Goal: Task Accomplishment & Management: Use online tool/utility

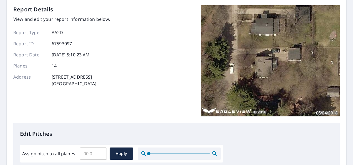
scroll to position [33, 0]
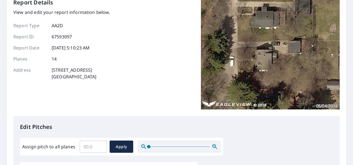
click at [90, 146] on input "Assign pitch to all planes" at bounding box center [93, 147] width 27 height 16
type input "11"
click at [115, 148] on span "Apply" at bounding box center [121, 146] width 15 height 7
type input "11"
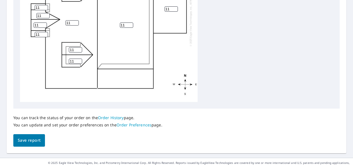
scroll to position [274, 0]
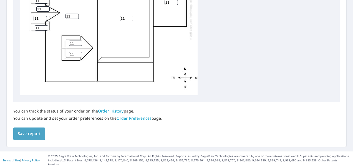
click at [25, 136] on span "Save report" at bounding box center [29, 133] width 23 height 7
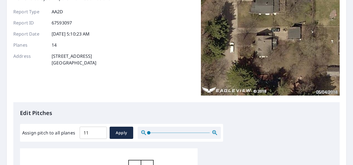
scroll to position [0, 0]
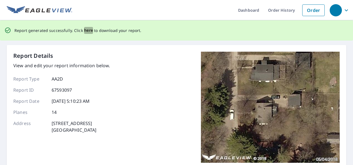
click at [85, 31] on span "here" at bounding box center [88, 30] width 9 height 7
